Goal: Task Accomplishment & Management: Complete application form

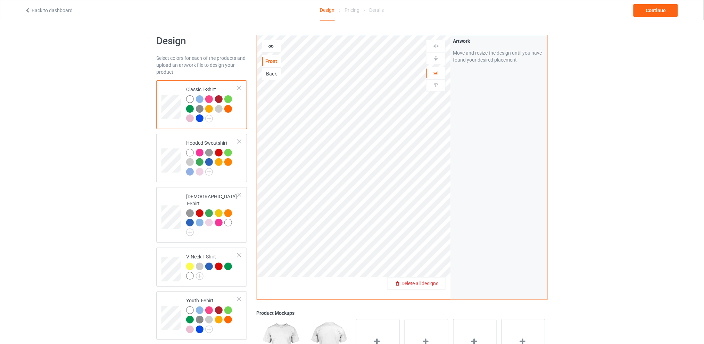
click at [438, 283] on span "Delete all designs" at bounding box center [420, 283] width 37 height 6
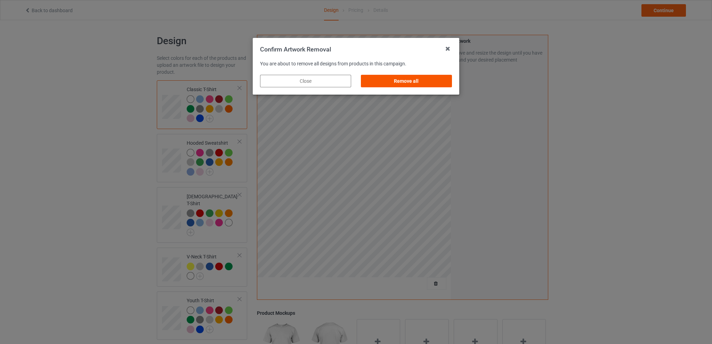
click at [424, 83] on div "Remove all" at bounding box center [406, 81] width 91 height 13
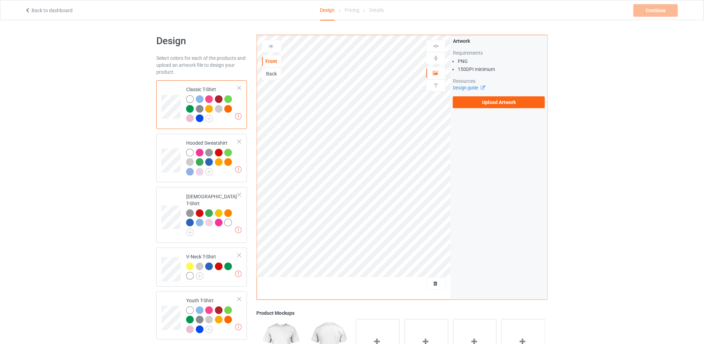
click at [267, 72] on div "Back" at bounding box center [271, 73] width 19 height 7
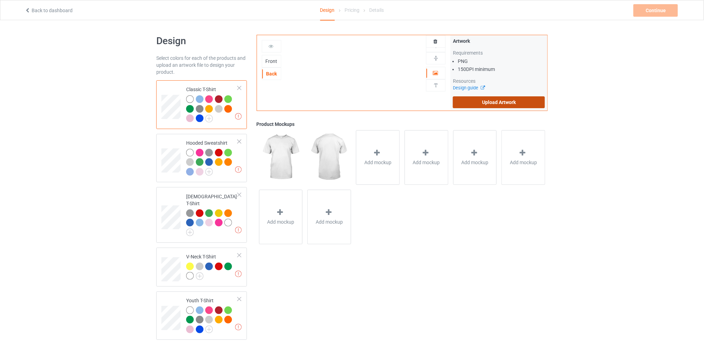
click at [504, 102] on label "Upload Artwork" at bounding box center [499, 102] width 92 height 12
click at [0, 0] on input "Upload Artwork" at bounding box center [0, 0] width 0 height 0
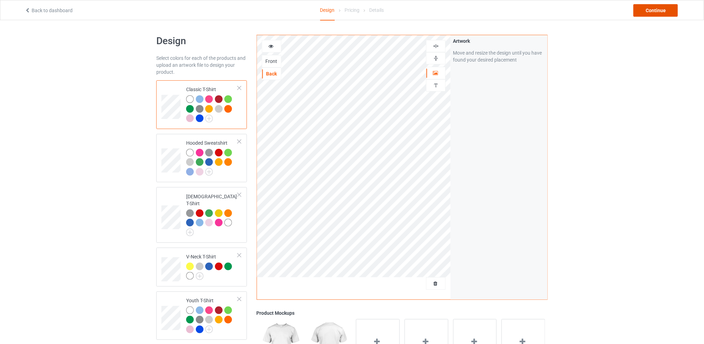
click at [641, 6] on div "Continue" at bounding box center [656, 10] width 44 height 13
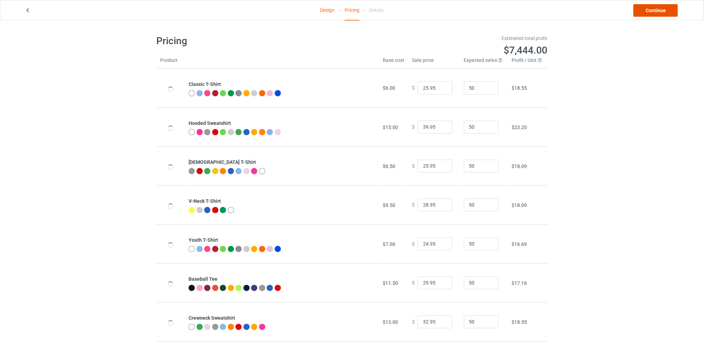
click at [645, 6] on link "Continue" at bounding box center [656, 10] width 44 height 13
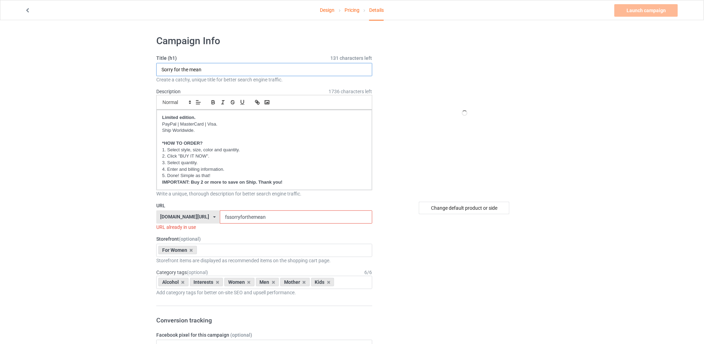
drag, startPoint x: 215, startPoint y: 69, endPoint x: 146, endPoint y: 72, distance: 69.2
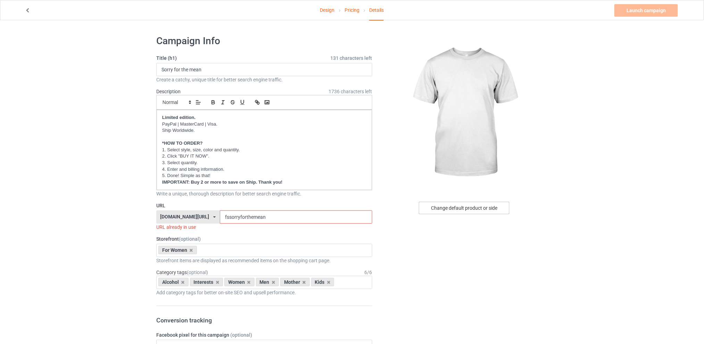
click at [473, 210] on div "Change default product or side" at bounding box center [464, 208] width 91 height 13
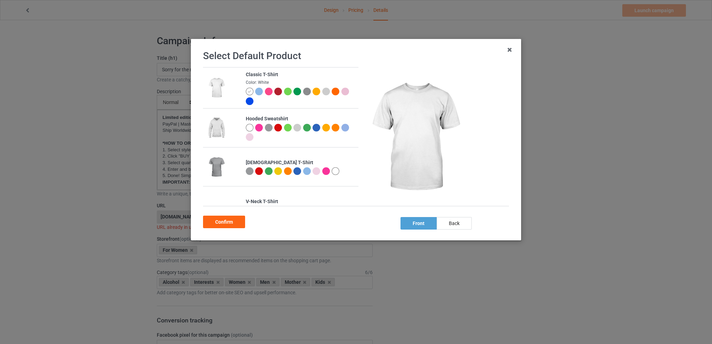
click at [334, 174] on div at bounding box center [335, 171] width 8 height 8
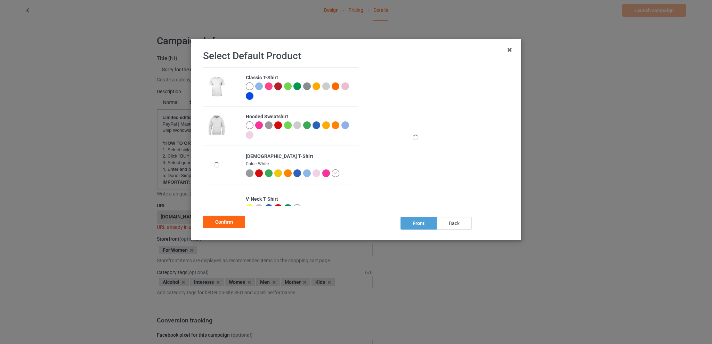
click at [453, 222] on div "back" at bounding box center [453, 223] width 35 height 13
click at [232, 224] on div "Confirm" at bounding box center [224, 221] width 42 height 13
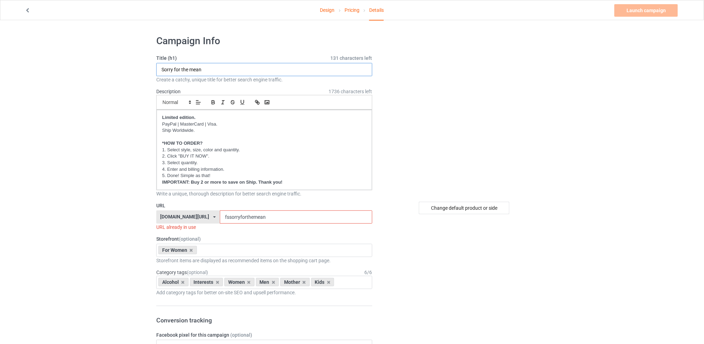
drag, startPoint x: 208, startPoint y: 70, endPoint x: 137, endPoint y: 69, distance: 71.6
type input "Keep it up"
drag, startPoint x: 278, startPoint y: 214, endPoint x: 214, endPoint y: 216, distance: 64.0
click at [214, 216] on div "[DOMAIN_NAME][URL] [DOMAIN_NAME][URL] [DOMAIN_NAME][URL] [DOMAIN_NAME][URL] 5d7…" at bounding box center [264, 216] width 216 height 13
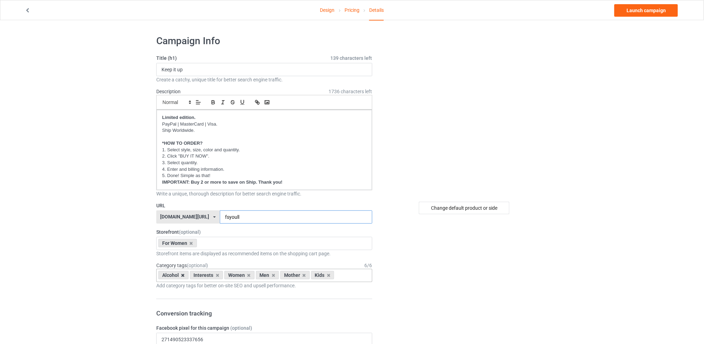
type input "fsyoull"
click at [182, 275] on icon at bounding box center [182, 275] width 3 height 5
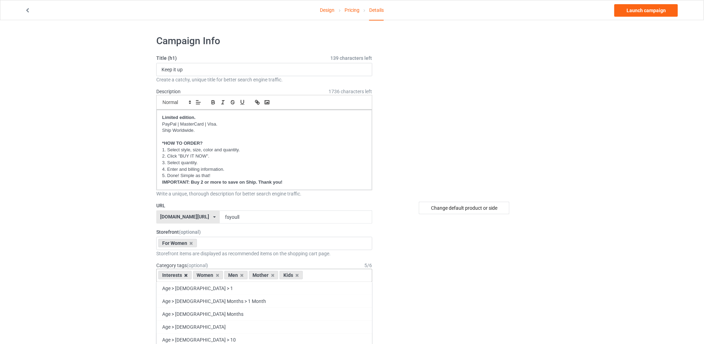
click at [187, 276] on icon at bounding box center [185, 275] width 3 height 5
click at [207, 274] on icon at bounding box center [207, 275] width 3 height 5
click at [213, 276] on icon at bounding box center [213, 275] width 3 height 5
click at [206, 275] on icon at bounding box center [207, 275] width 3 height 5
click at [219, 243] on div "For Women Best Sellers Best Friend Sister - Aunt Mother's Day For Christmas Sis…" at bounding box center [264, 243] width 216 height 13
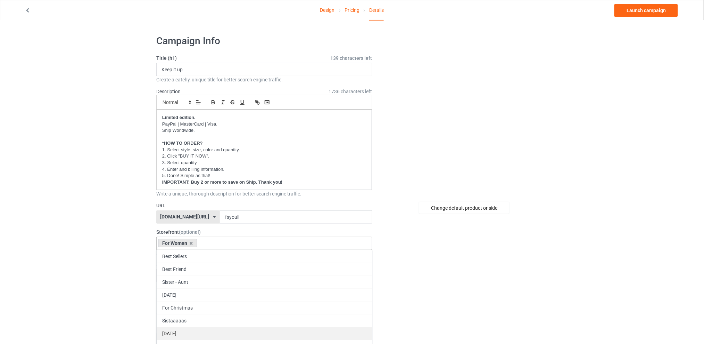
click at [188, 333] on div "[DATE]" at bounding box center [264, 333] width 215 height 13
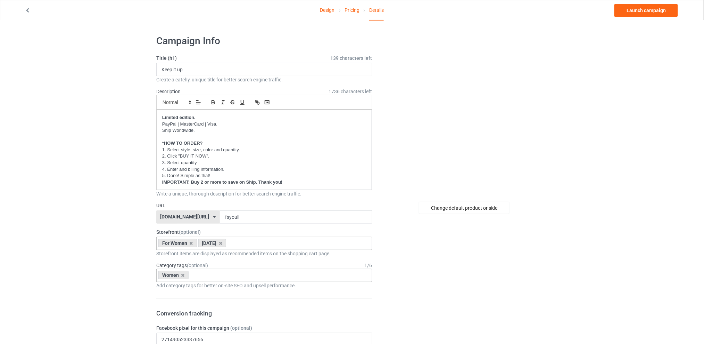
click at [213, 275] on div "Women Age > [DEMOGRAPHIC_DATA] > 1 Age > [DEMOGRAPHIC_DATA] Months > 1 Month Ag…" at bounding box center [264, 275] width 216 height 13
type input "hall"
click at [246, 287] on div "Holidays & Events > US Holidays > [DATE]" at bounding box center [264, 287] width 215 height 13
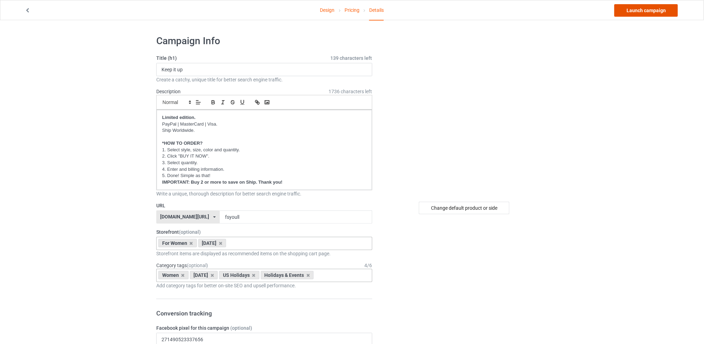
click at [643, 9] on link "Launch campaign" at bounding box center [647, 10] width 64 height 13
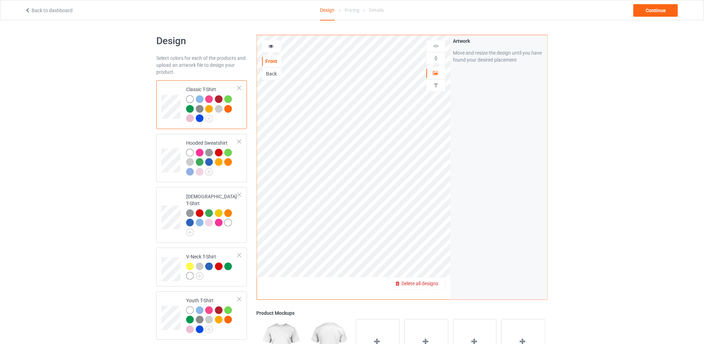
click at [435, 281] on span "Delete all designs" at bounding box center [420, 283] width 37 height 6
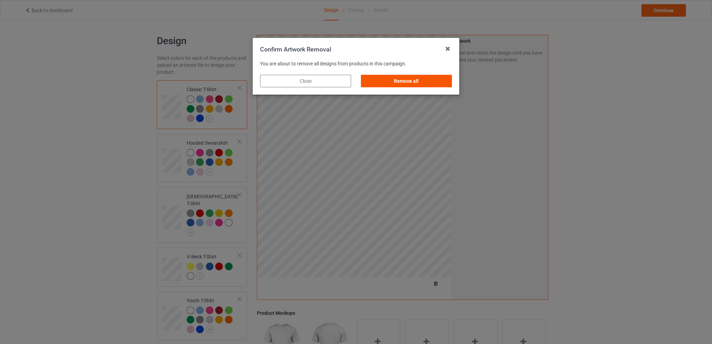
click at [425, 82] on div "Remove all" at bounding box center [406, 81] width 91 height 13
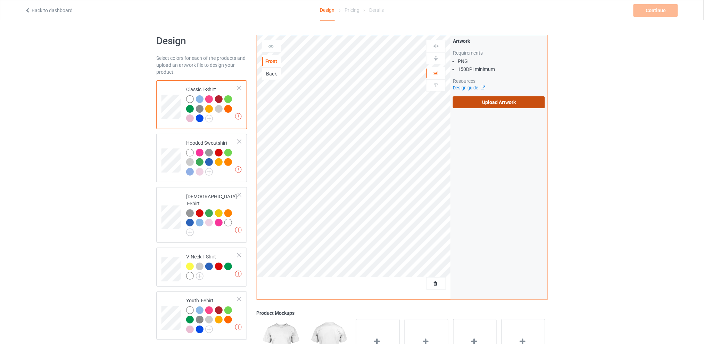
click at [497, 101] on label "Upload Artwork" at bounding box center [499, 102] width 92 height 12
click at [0, 0] on input "Upload Artwork" at bounding box center [0, 0] width 0 height 0
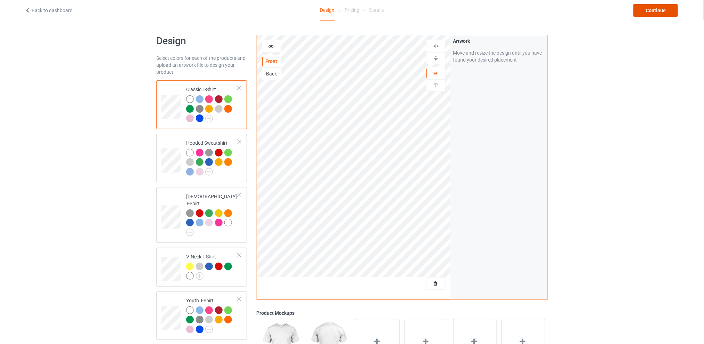
click at [643, 8] on div "Continue" at bounding box center [656, 10] width 44 height 13
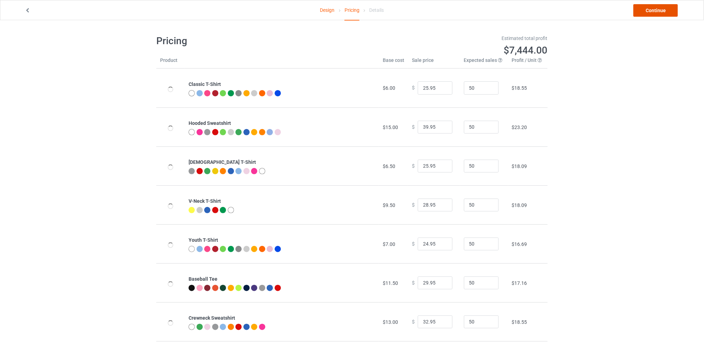
click at [643, 8] on link "Continue" at bounding box center [656, 10] width 44 height 13
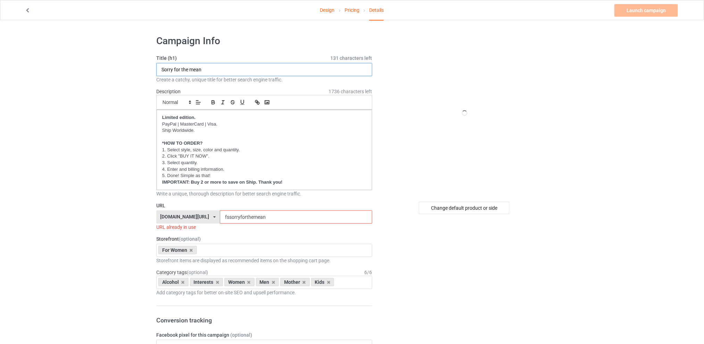
drag, startPoint x: 206, startPoint y: 67, endPoint x: 93, endPoint y: 56, distance: 112.8
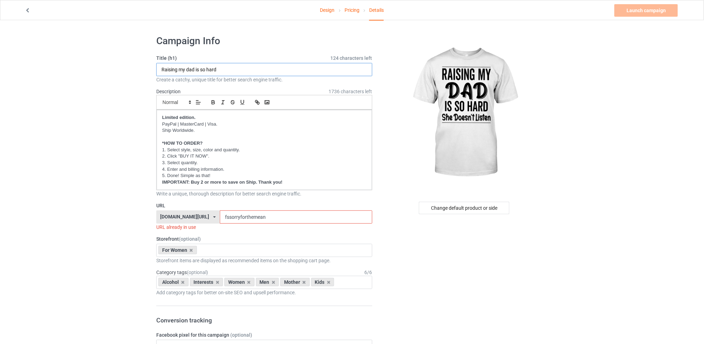
type input "Raising my dad is so hard"
click at [328, 6] on link "Design" at bounding box center [327, 9] width 15 height 19
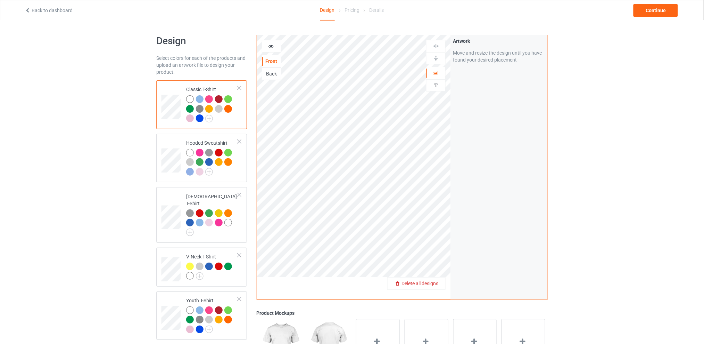
click at [434, 284] on span "Delete all designs" at bounding box center [420, 283] width 37 height 6
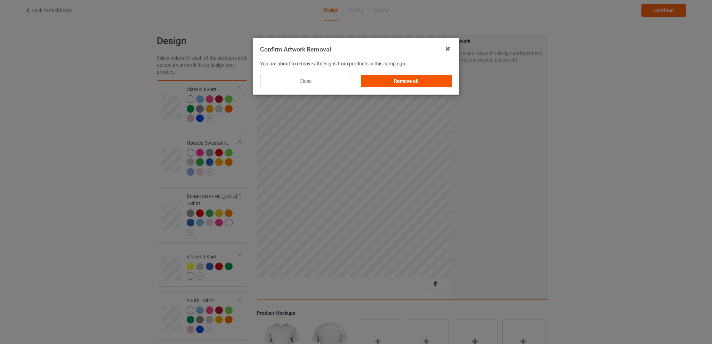
click at [397, 78] on div "Remove all" at bounding box center [406, 81] width 91 height 13
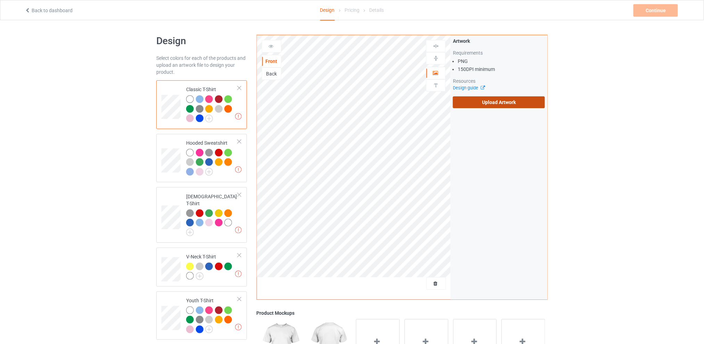
click at [484, 100] on label "Upload Artwork" at bounding box center [499, 102] width 92 height 12
click at [0, 0] on input "Upload Artwork" at bounding box center [0, 0] width 0 height 0
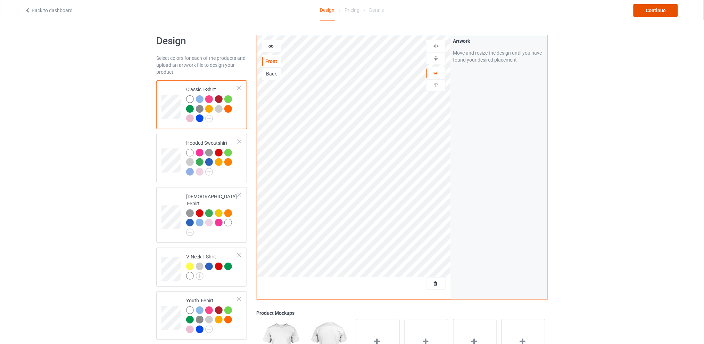
click at [645, 10] on div "Continue" at bounding box center [656, 10] width 44 height 13
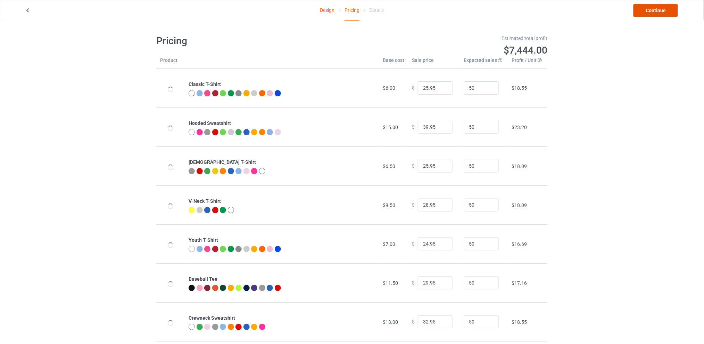
click at [645, 10] on link "Continue" at bounding box center [656, 10] width 44 height 13
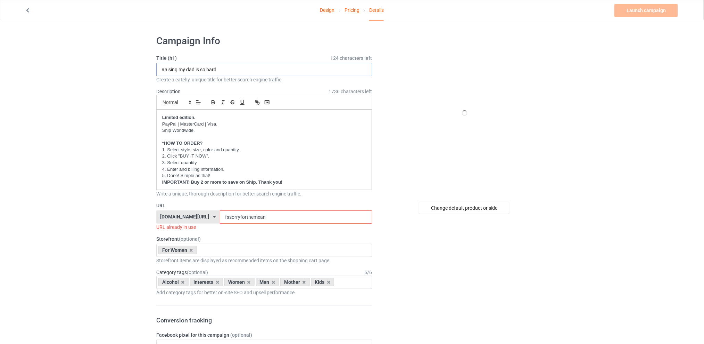
click at [232, 70] on input "Raising my dad is so hard" at bounding box center [264, 69] width 216 height 13
drag, startPoint x: 275, startPoint y: 219, endPoint x: 190, endPoint y: 217, distance: 85.2
click at [190, 217] on div "[DOMAIN_NAME][URL] [DOMAIN_NAME][URL] [DOMAIN_NAME][URL] [DOMAIN_NAME][URL] 5d7…" at bounding box center [264, 216] width 216 height 13
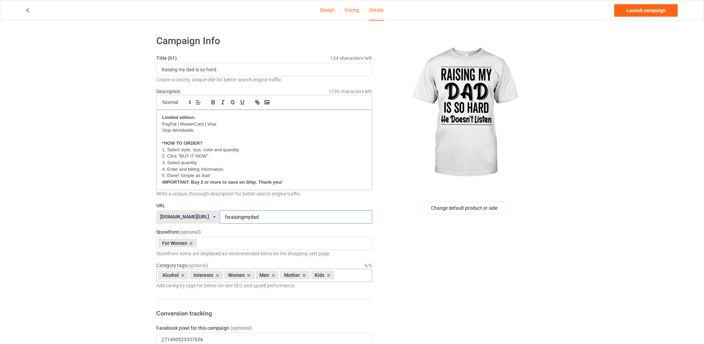
type input "fsraisingmydad"
click at [181, 275] on div "Alcohol" at bounding box center [173, 275] width 30 height 8
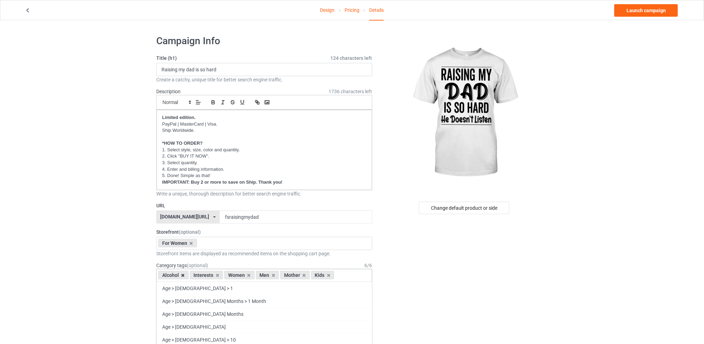
click at [184, 276] on icon at bounding box center [182, 275] width 3 height 5
click at [187, 275] on icon at bounding box center [185, 275] width 3 height 5
click at [209, 275] on div "Men" at bounding box center [201, 275] width 23 height 8
click at [207, 275] on icon at bounding box center [207, 275] width 3 height 5
click at [213, 275] on icon at bounding box center [213, 275] width 3 height 5
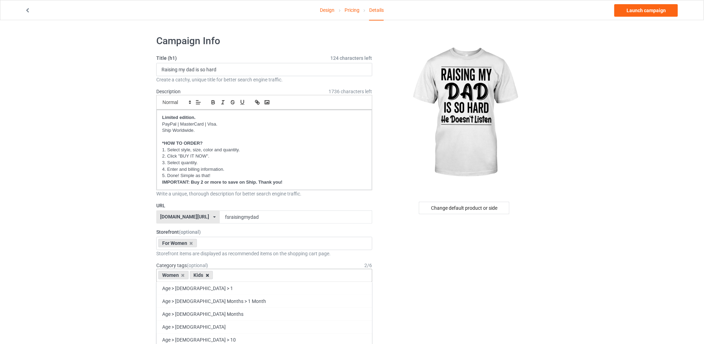
click at [209, 274] on icon at bounding box center [207, 275] width 3 height 5
click at [228, 275] on div "Women Age > [DEMOGRAPHIC_DATA] > 1 Age > [DEMOGRAPHIC_DATA] Months > 1 Month Ag…" at bounding box center [264, 275] width 216 height 13
type input "father"
click at [231, 292] on div "Family & Relationships > Parent > Father" at bounding box center [264, 287] width 215 height 13
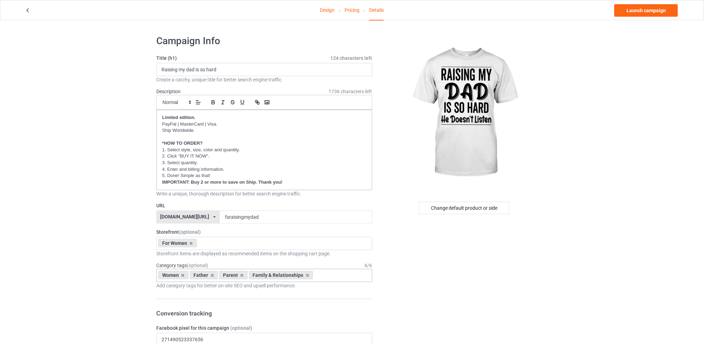
click at [323, 275] on input "text" at bounding box center [320, 275] width 11 height 6
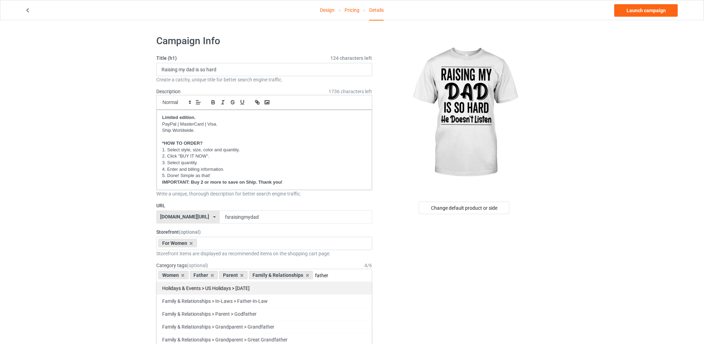
type input "father"
click at [266, 288] on div "Holidays & Events > US Holidays > [DATE]" at bounding box center [264, 287] width 215 height 13
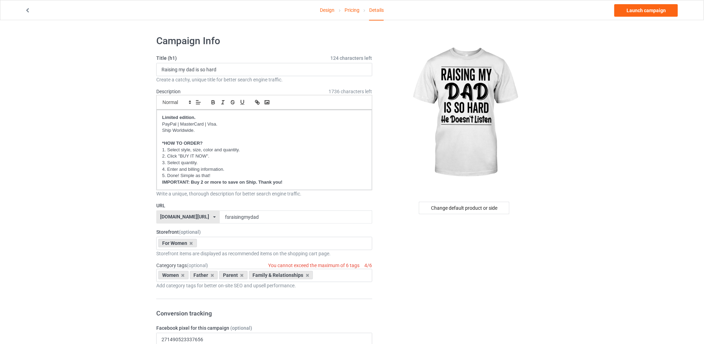
click at [476, 211] on div "Change default product or side" at bounding box center [464, 208] width 91 height 13
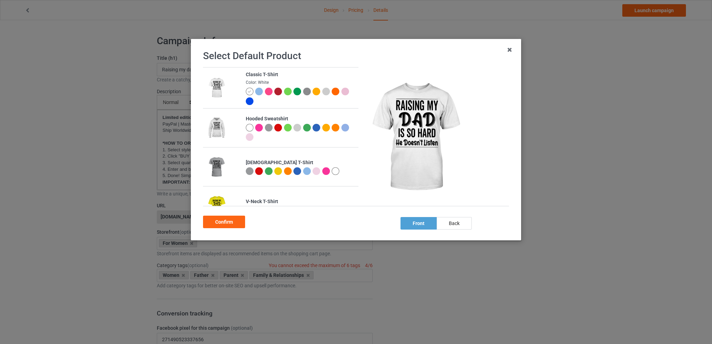
click at [334, 172] on div at bounding box center [335, 171] width 8 height 8
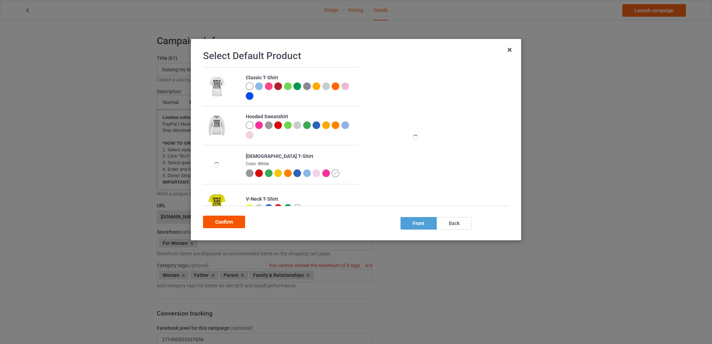
click at [233, 221] on div "Confirm" at bounding box center [224, 221] width 42 height 13
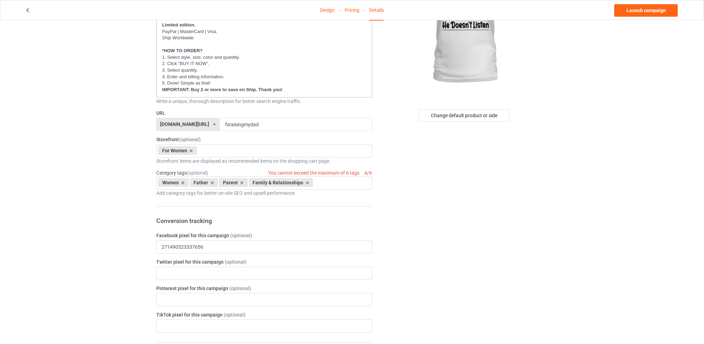
scroll to position [185, 0]
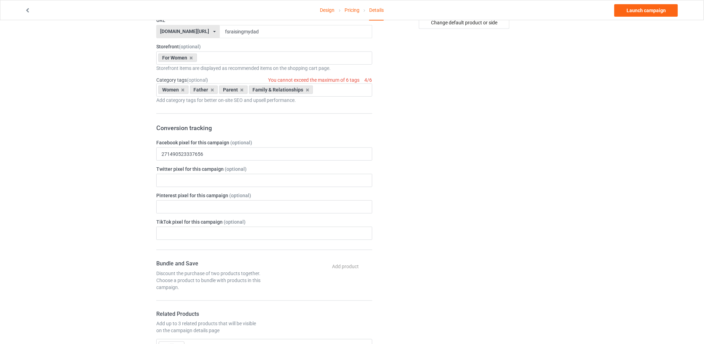
click at [468, 135] on div "Change default product or side" at bounding box center [464, 271] width 175 height 853
click at [336, 89] on div "Women Father Parent Family & Relationships Age > [DEMOGRAPHIC_DATA] > 1 Age > […" at bounding box center [264, 89] width 216 height 13
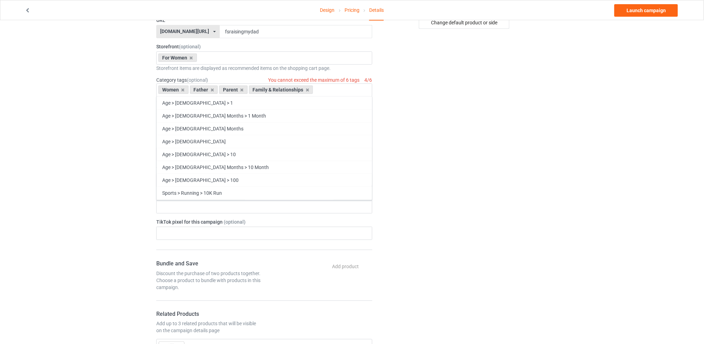
click at [474, 136] on div "Change default product or side" at bounding box center [464, 271] width 175 height 853
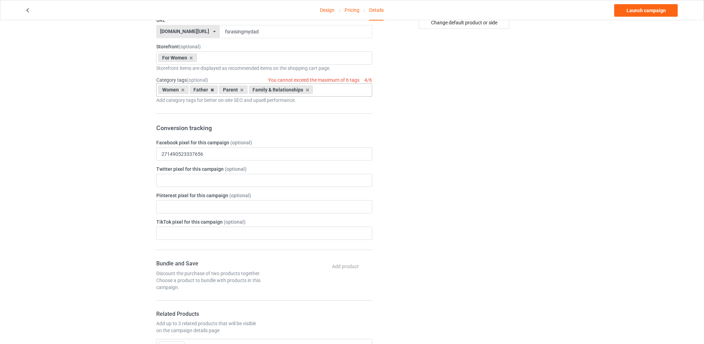
click at [211, 90] on icon at bounding box center [212, 90] width 3 height 5
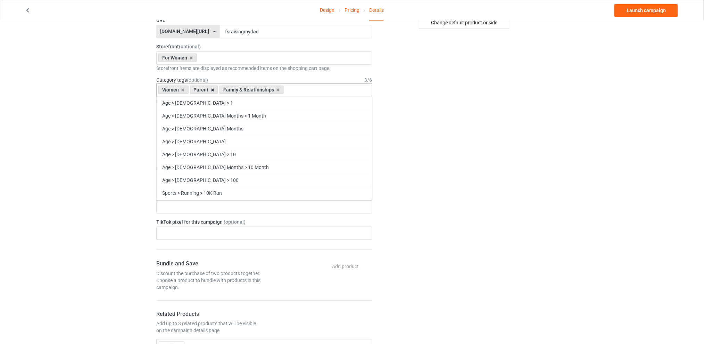
click at [213, 89] on icon at bounding box center [212, 90] width 3 height 5
click at [247, 89] on icon at bounding box center [248, 90] width 3 height 5
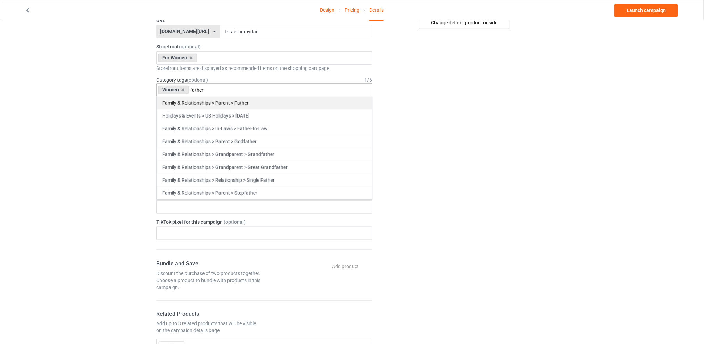
type input "father"
click at [215, 102] on div "Family & Relationships > Parent > Father" at bounding box center [264, 102] width 215 height 13
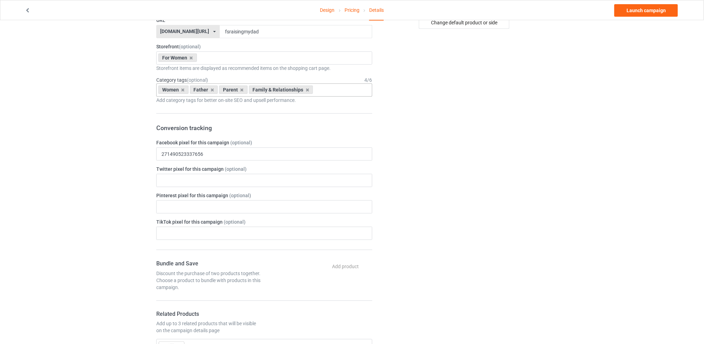
click at [573, 166] on div "Design Pricing Details Launch campaign Campaign Info Title (h1) 124 characters …" at bounding box center [352, 271] width 704 height 872
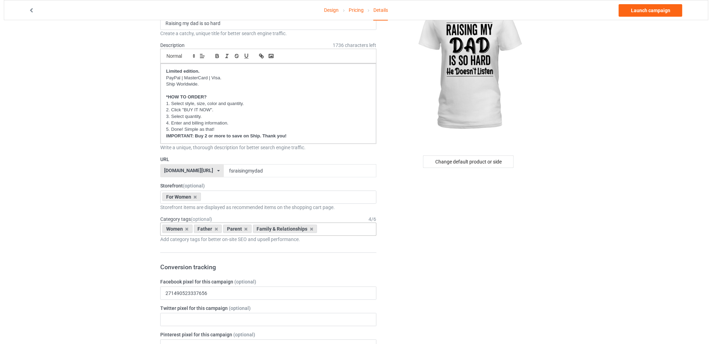
scroll to position [0, 0]
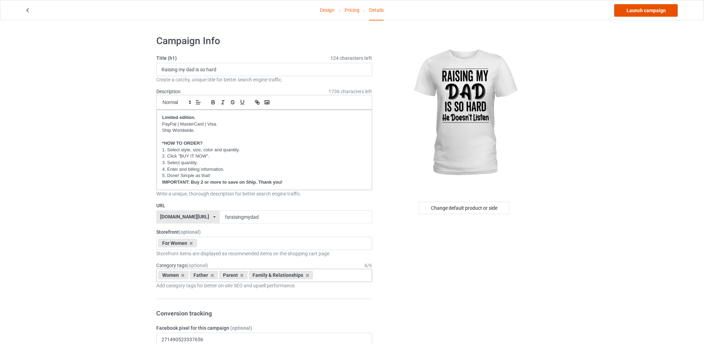
click at [645, 12] on link "Launch campaign" at bounding box center [647, 10] width 64 height 13
